Goal: Task Accomplishment & Management: Complete application form

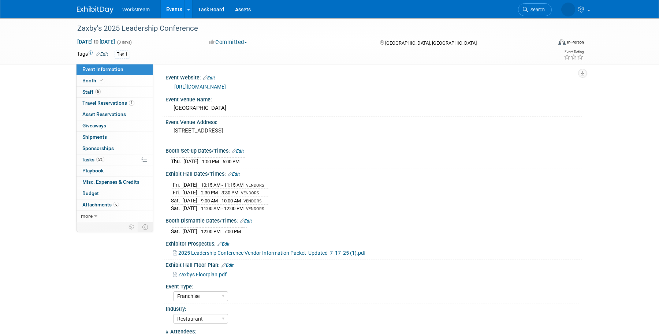
select select "Franchise"
select select "Restaurant"
select select "No"
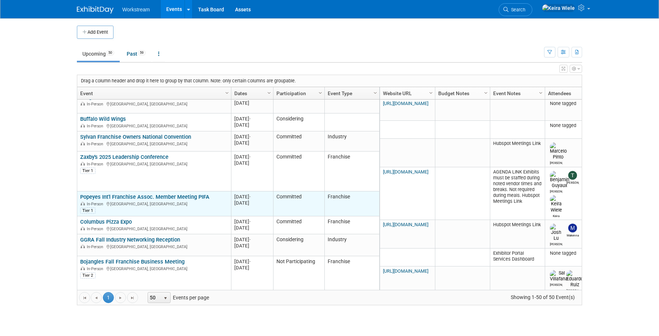
click at [181, 200] on link "Popeyes Int'l Franchise Assoc. Member Meeting PIFA" at bounding box center [144, 197] width 129 height 7
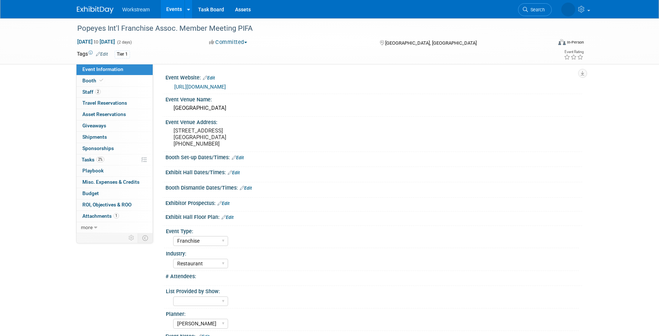
select select "Franchise"
select select "Restaurant"
select select "Tatia Meghdadi"
click at [188, 134] on pre "3600 S Las Vegas Blvd. Las Vegas, NV 89109 888-987-6667" at bounding box center [252, 137] width 157 height 20
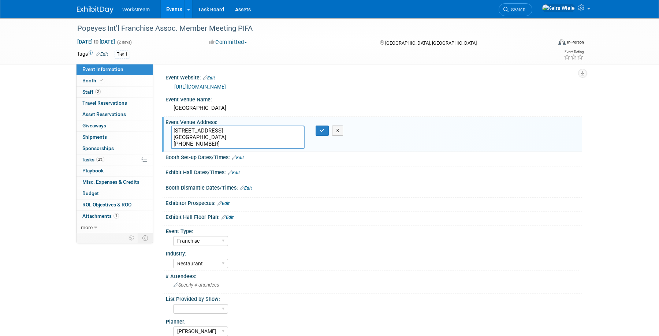
click at [188, 134] on textarea "3600 S Las Vegas Blvd. Las Vegas, NV 89109 888-987-6667" at bounding box center [238, 137] width 134 height 23
click at [208, 140] on textarea "3600 S Las Vegas Blvd. Las Vegas, NV 89109 888-987-6667" at bounding box center [238, 137] width 134 height 23
click at [360, 179] on div "Save Changes Cancel" at bounding box center [374, 178] width 417 height 4
click at [323, 130] on icon "button" at bounding box center [322, 130] width 5 height 5
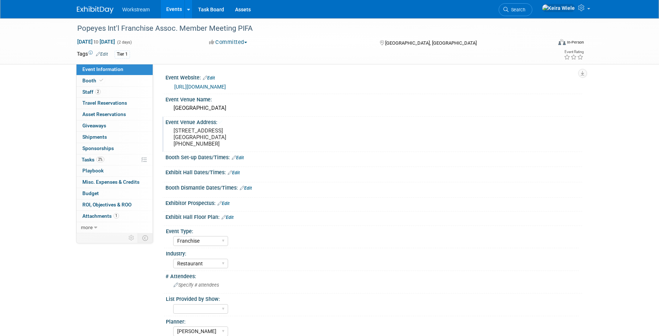
click at [203, 85] on link "https://na.eventscloud.com/website/87993/home/" at bounding box center [200, 87] width 52 height 6
